Goal: Task Accomplishment & Management: Manage account settings

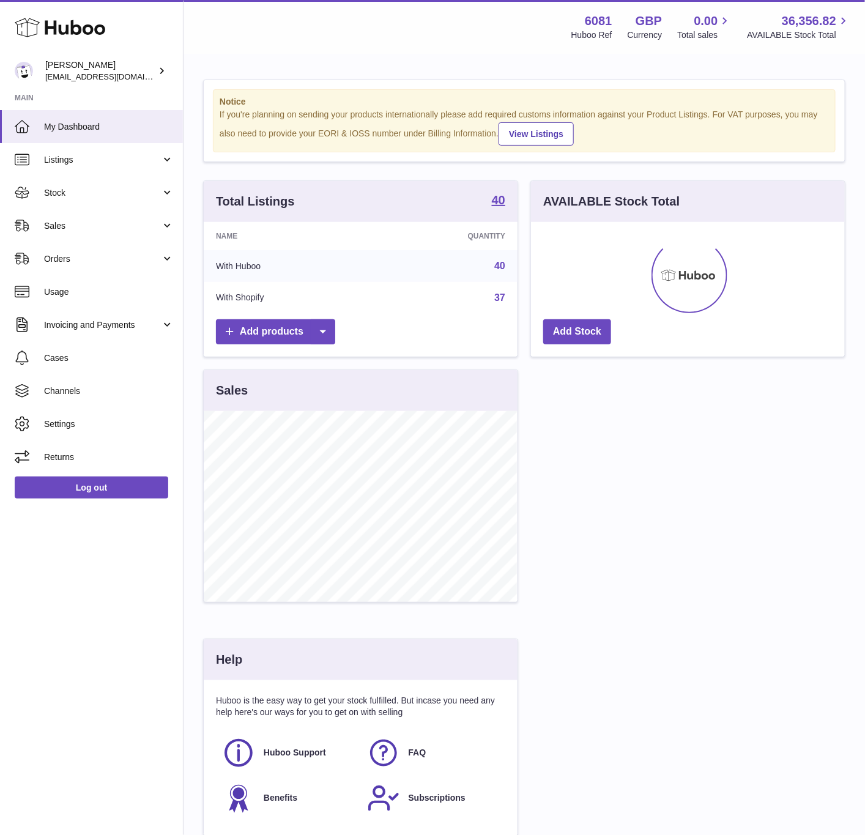
scroll to position [191, 313]
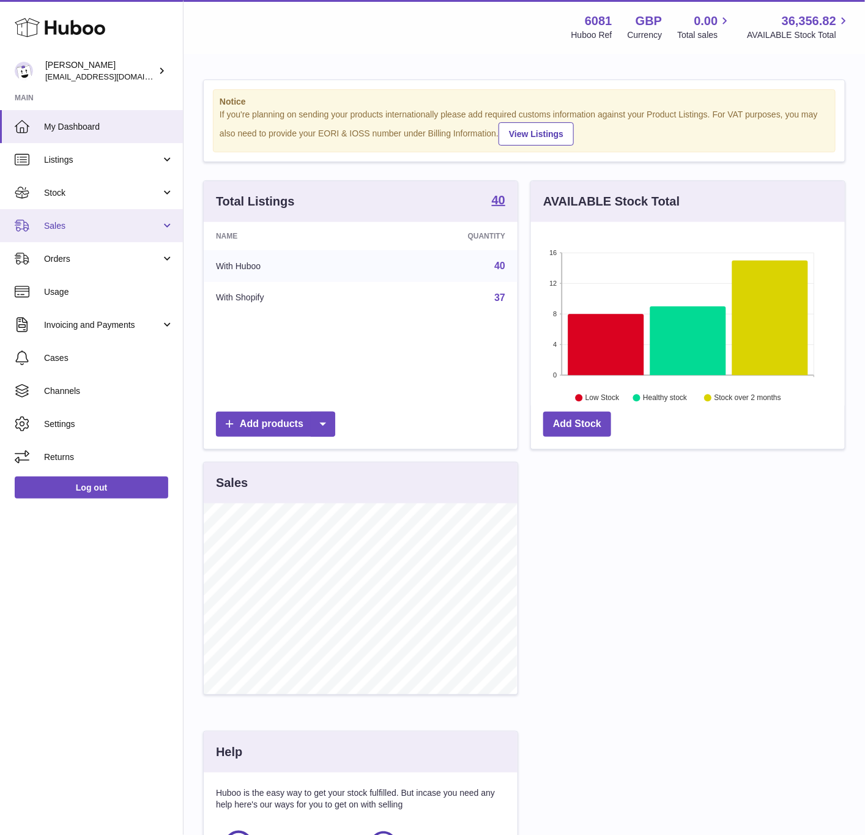
click at [56, 240] on link "Sales" at bounding box center [91, 225] width 183 height 33
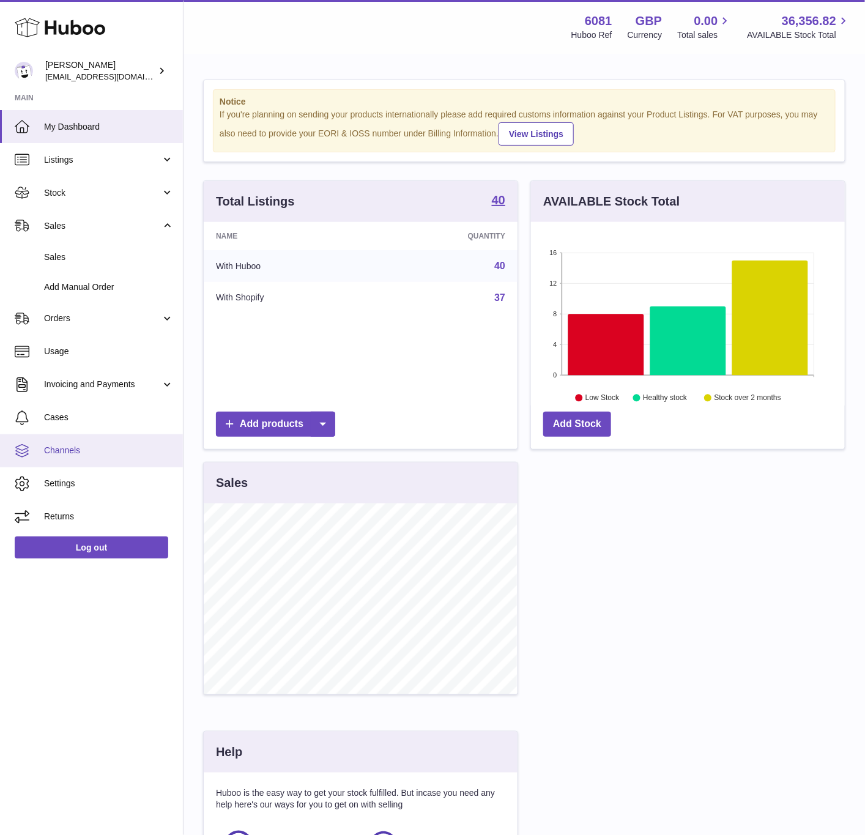
click at [100, 448] on span "Channels" at bounding box center [109, 451] width 130 height 12
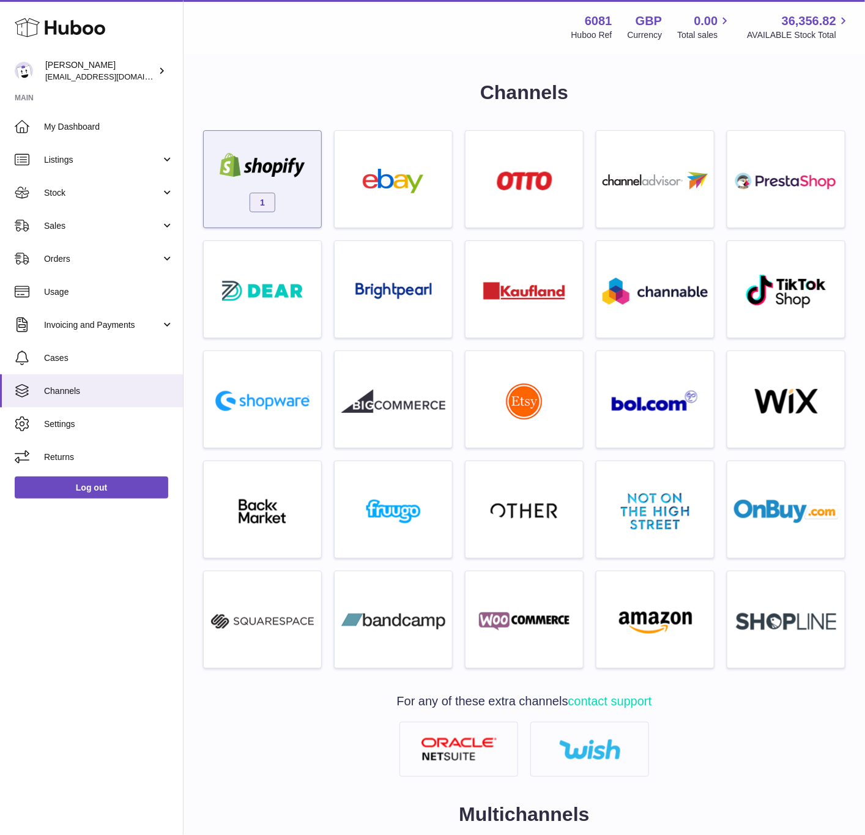
click at [228, 182] on div "1" at bounding box center [262, 182] width 105 height 78
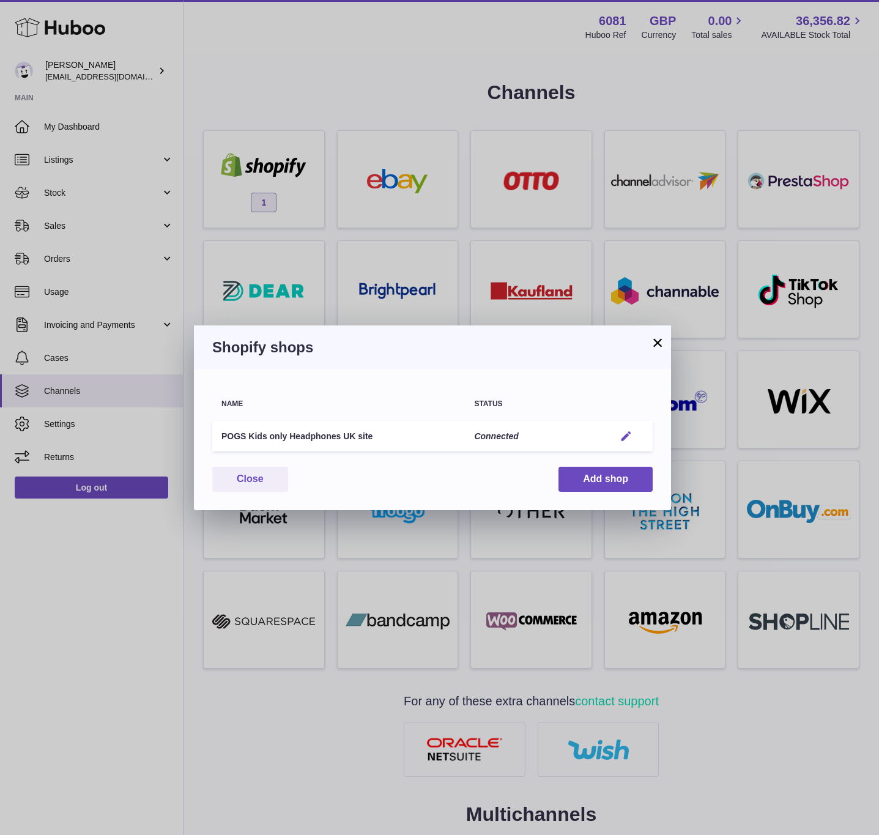
click at [623, 433] on em "button" at bounding box center [626, 436] width 13 height 13
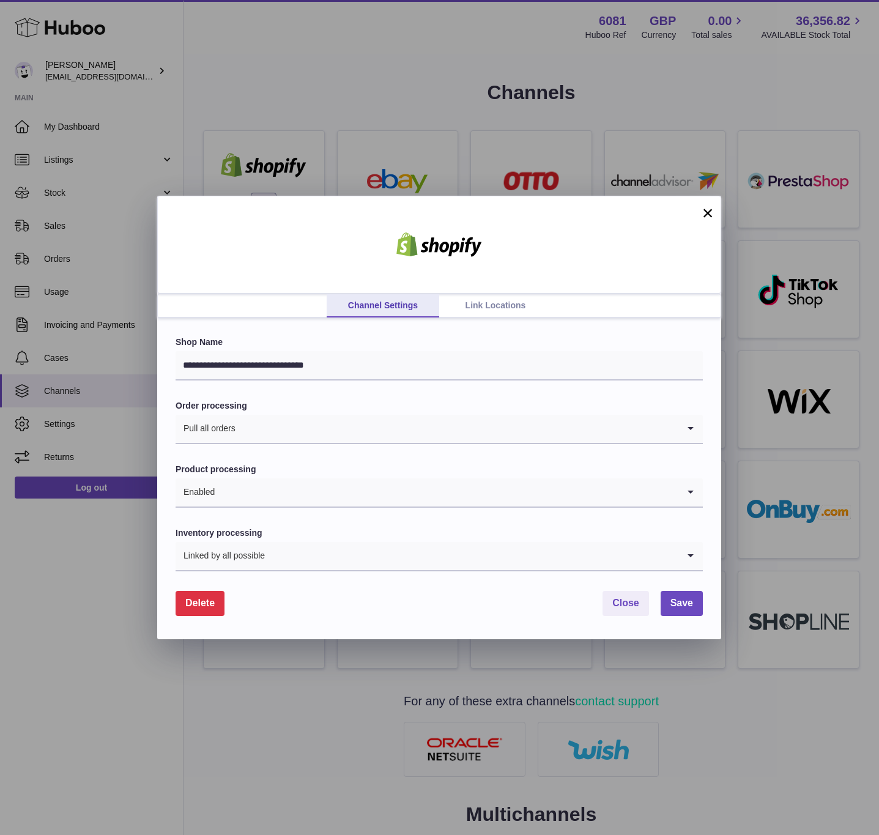
click at [468, 307] on link "Link Locations" at bounding box center [495, 305] width 113 height 23
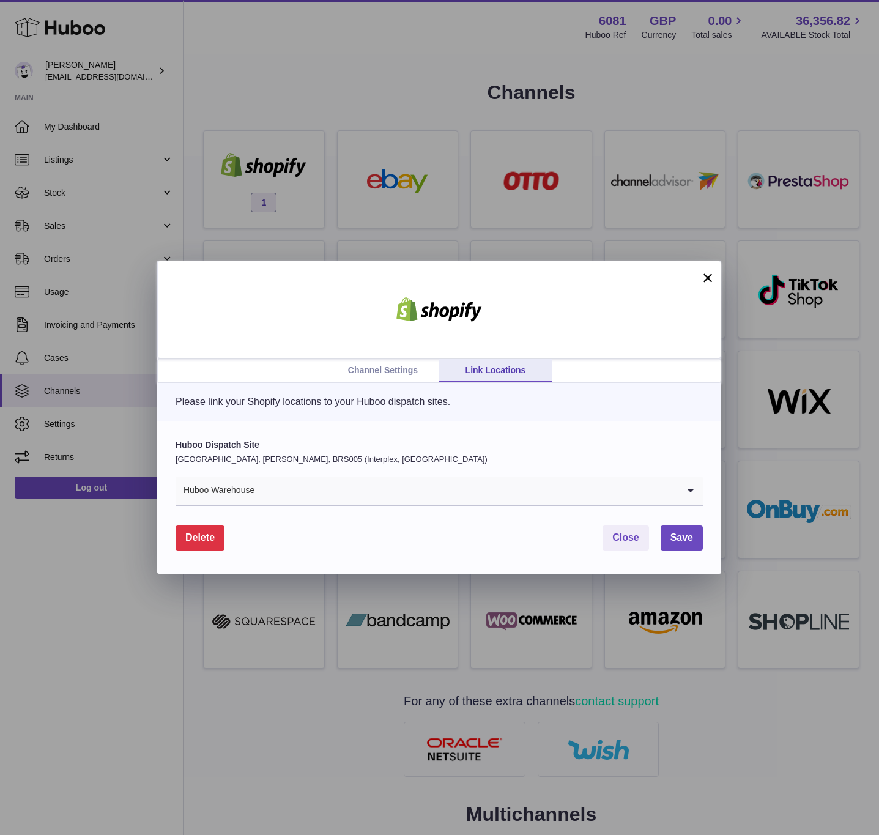
click at [349, 471] on div "Huboo Dispatch Site United Kingdom, Bradley Stoke, BRS005 (Interplex, UK) Huboo…" at bounding box center [439, 472] width 527 height 67
click at [352, 477] on input "Search for option" at bounding box center [466, 491] width 423 height 28
click at [237, 422] on div "Huboo Dispatch Site United Kingdom, Bradley Stoke, BRS005 (Interplex, UK) Huboo…" at bounding box center [439, 497] width 564 height 153
click at [701, 280] on button "×" at bounding box center [708, 277] width 15 height 15
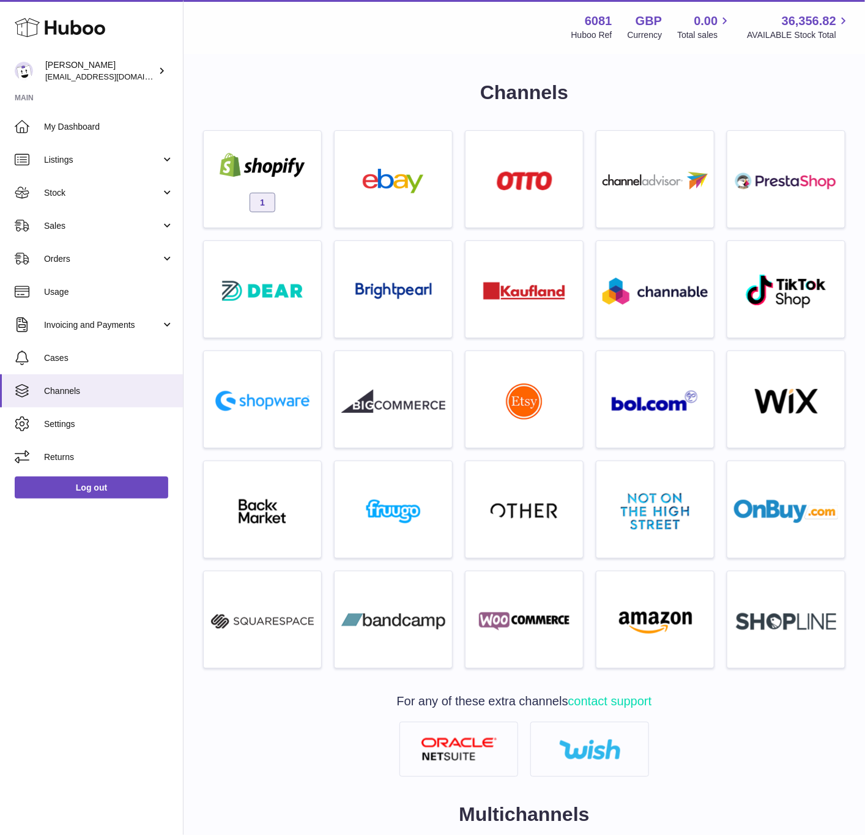
click at [514, 13] on div at bounding box center [432, 417] width 865 height 835
